Goal: Book appointment/travel/reservation

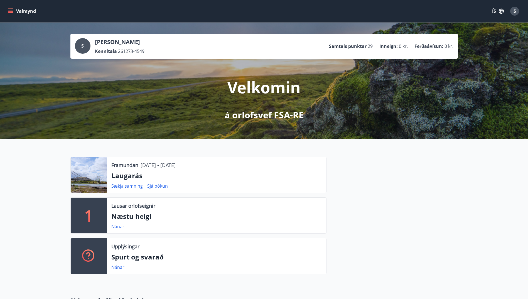
click at [17, 12] on button "Valmynd" at bounding box center [22, 11] width 31 height 10
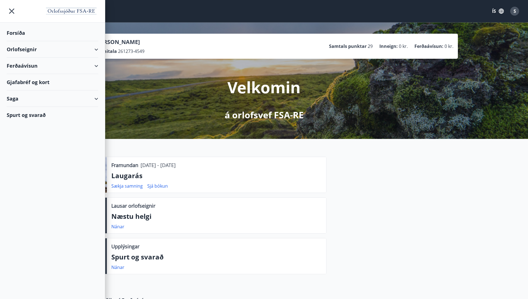
click at [36, 52] on div "Orlofseignir" at bounding box center [52, 49] width 91 height 16
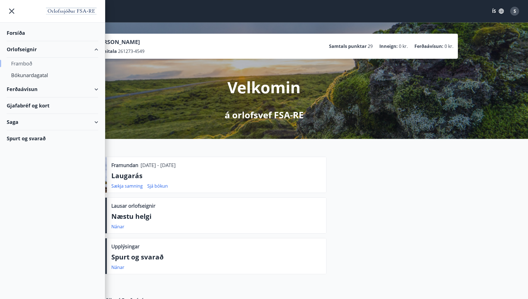
click at [31, 64] on div "Framboð" at bounding box center [52, 64] width 83 height 12
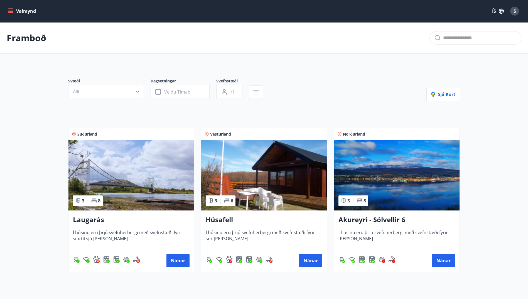
click at [388, 218] on h3 "Akureyri - Sólvellir 6" at bounding box center [396, 220] width 117 height 10
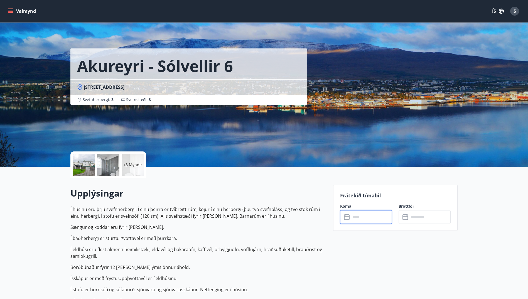
click at [355, 217] on input "text" at bounding box center [370, 217] width 41 height 14
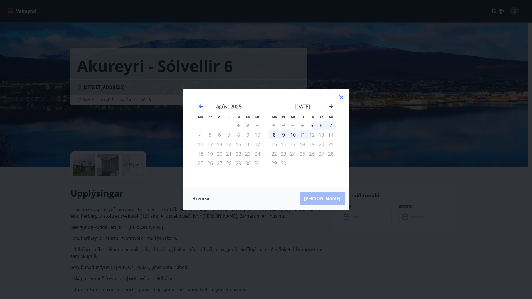
click at [332, 106] on icon "Move forward to switch to the next month." at bounding box center [331, 106] width 4 height 4
click at [343, 95] on icon at bounding box center [341, 97] width 4 height 4
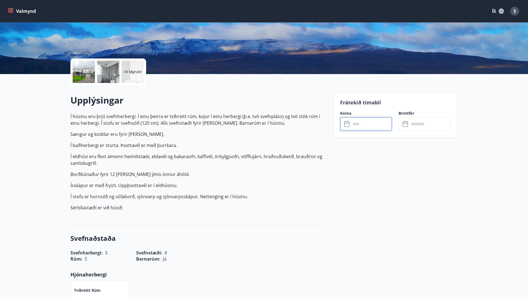
scroll to position [83, 0]
